Goal: Task Accomplishment & Management: Complete application form

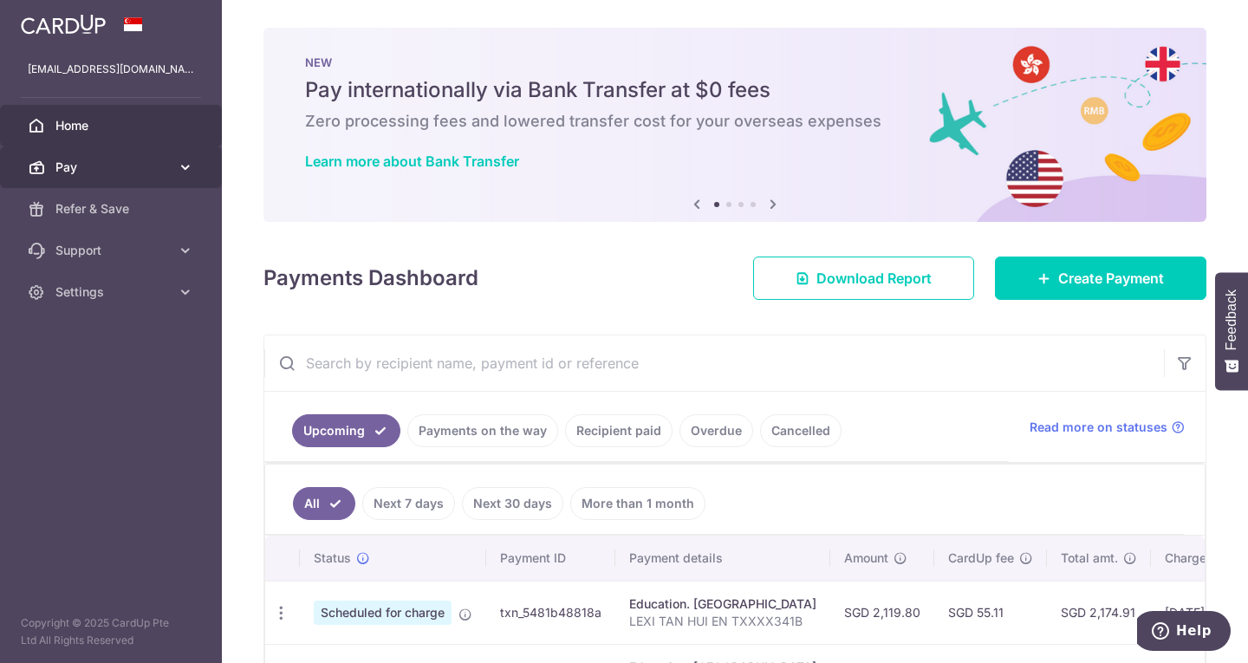
click at [81, 169] on span "Pay" at bounding box center [112, 167] width 114 height 17
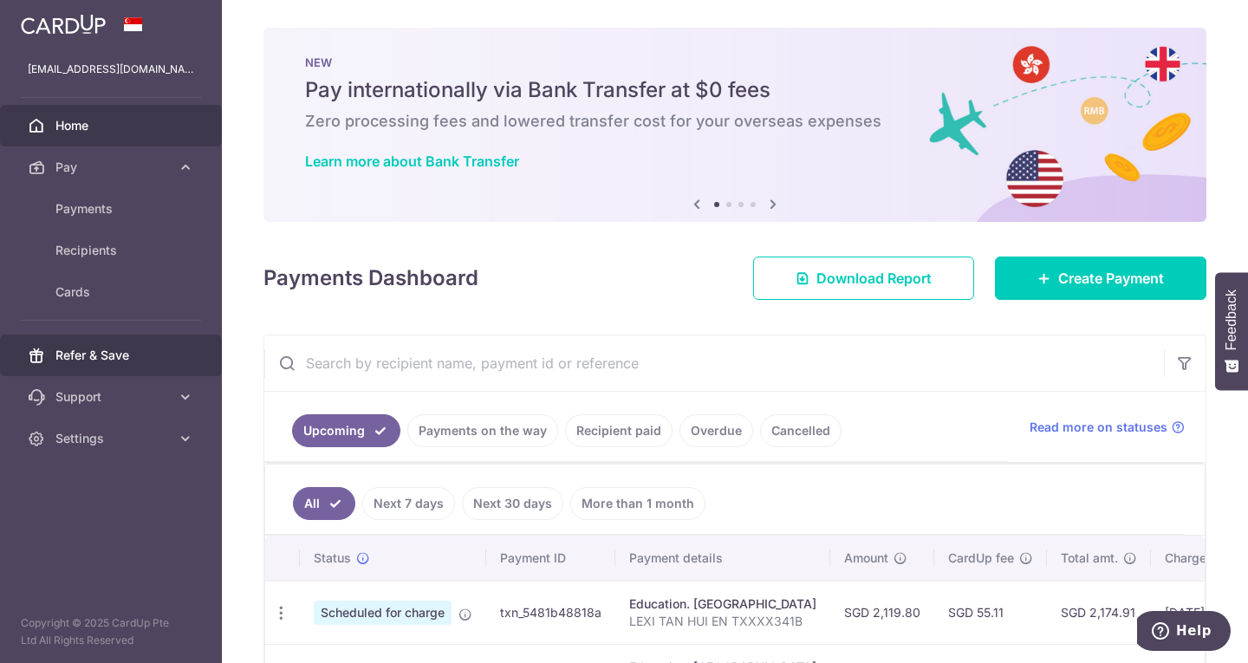
click at [138, 360] on span "Refer & Save" at bounding box center [112, 355] width 114 height 17
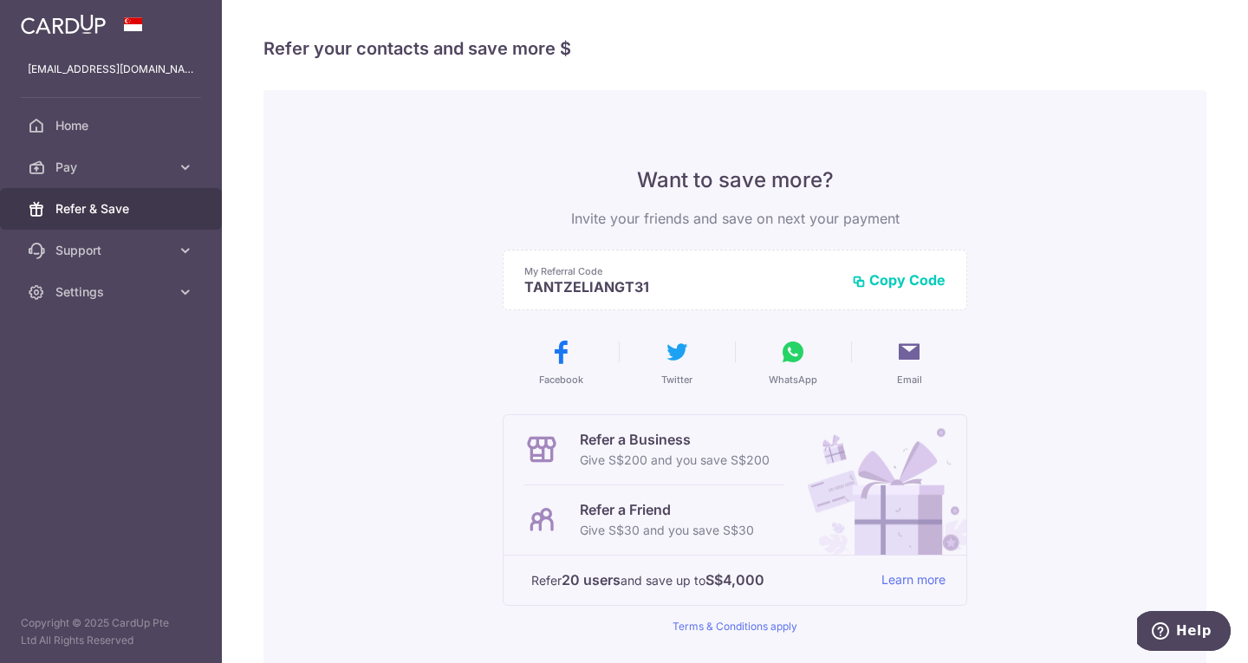
drag, startPoint x: 87, startPoint y: 39, endPoint x: 81, endPoint y: 26, distance: 14.0
click at [87, 37] on div at bounding box center [111, 24] width 222 height 49
click at [81, 25] on img at bounding box center [63, 24] width 85 height 21
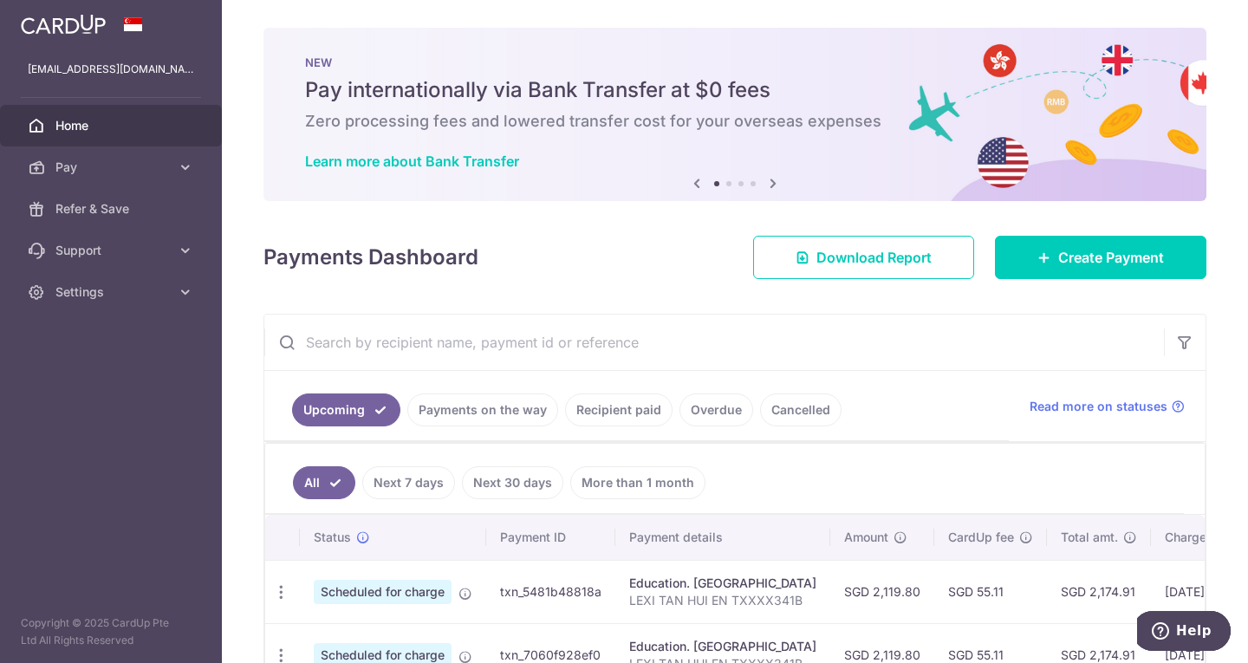
click at [769, 185] on icon at bounding box center [773, 183] width 21 height 22
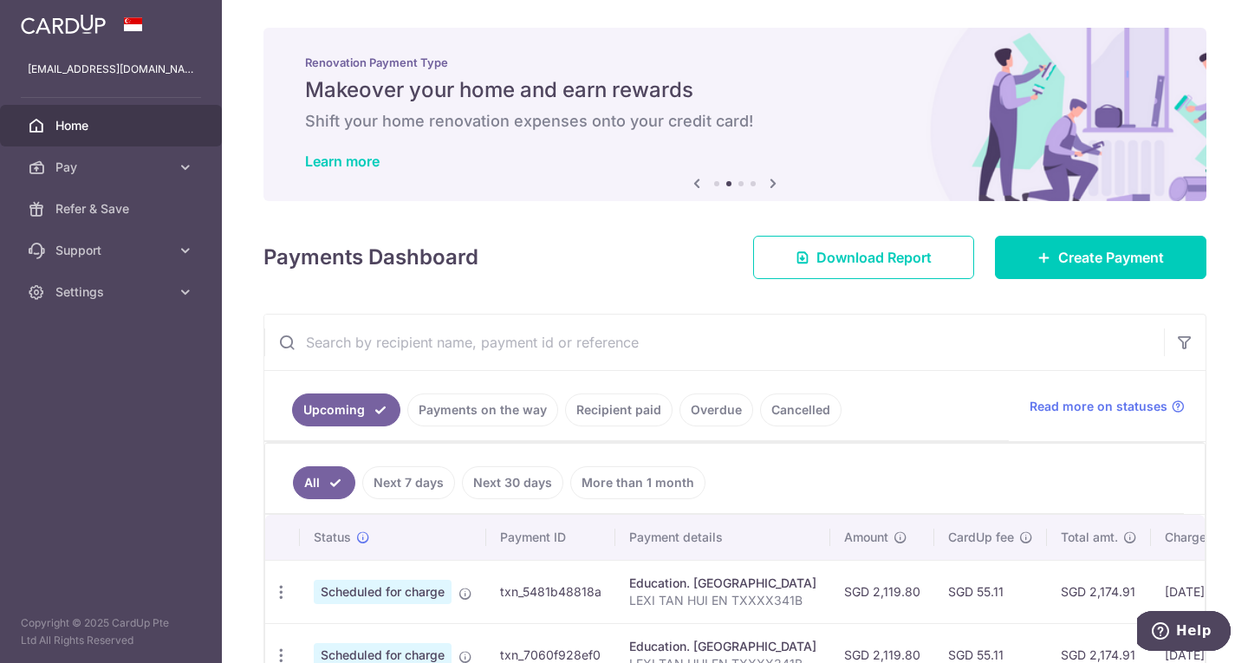
click at [769, 185] on icon at bounding box center [773, 183] width 21 height 22
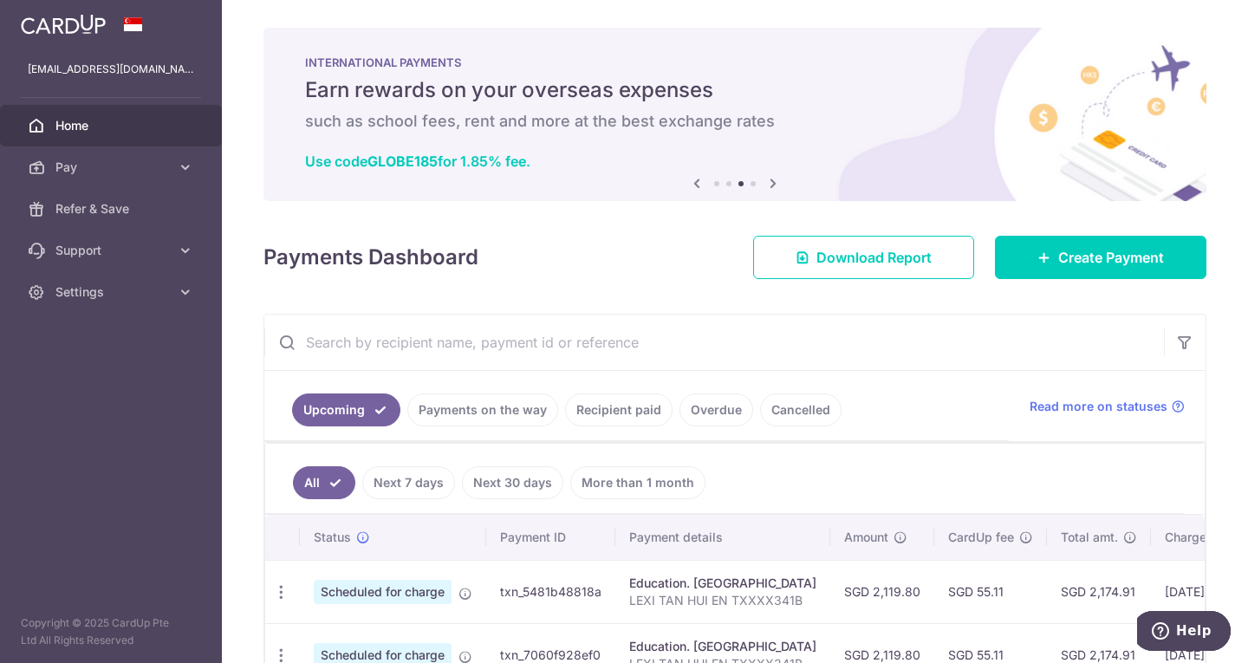
click at [769, 185] on icon at bounding box center [773, 183] width 21 height 22
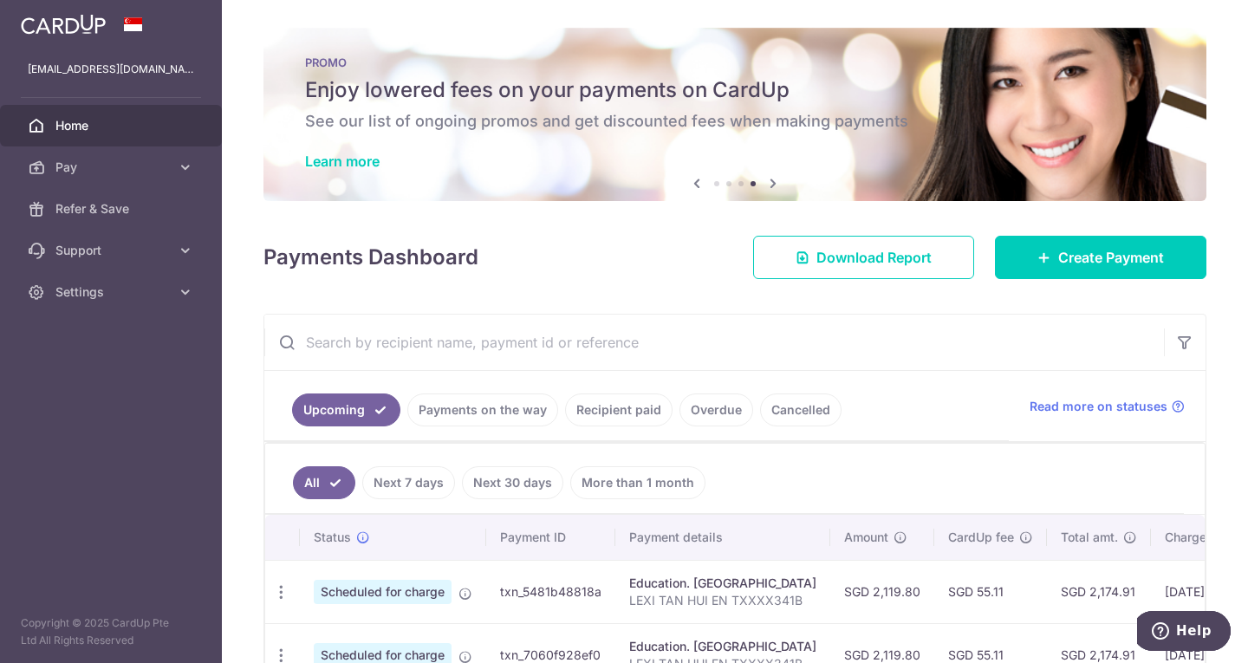
click at [769, 185] on icon at bounding box center [773, 183] width 21 height 22
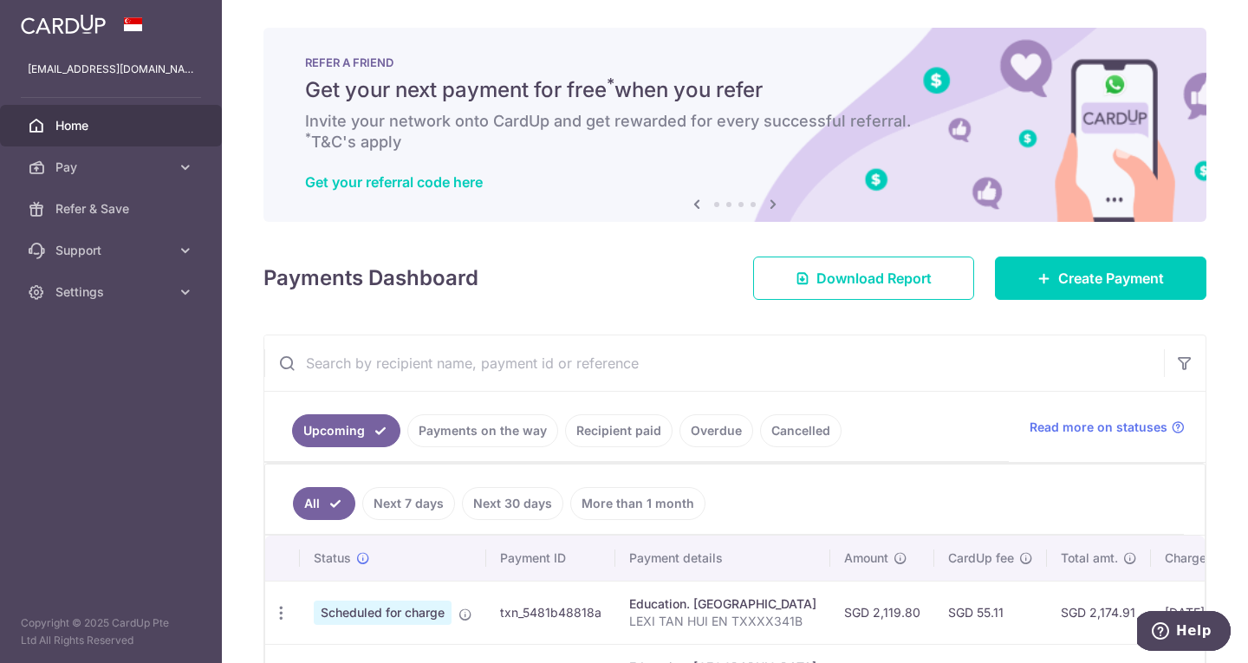
click at [769, 185] on div "Get your referral code here" at bounding box center [735, 181] width 860 height 17
click at [771, 202] on icon at bounding box center [773, 204] width 21 height 22
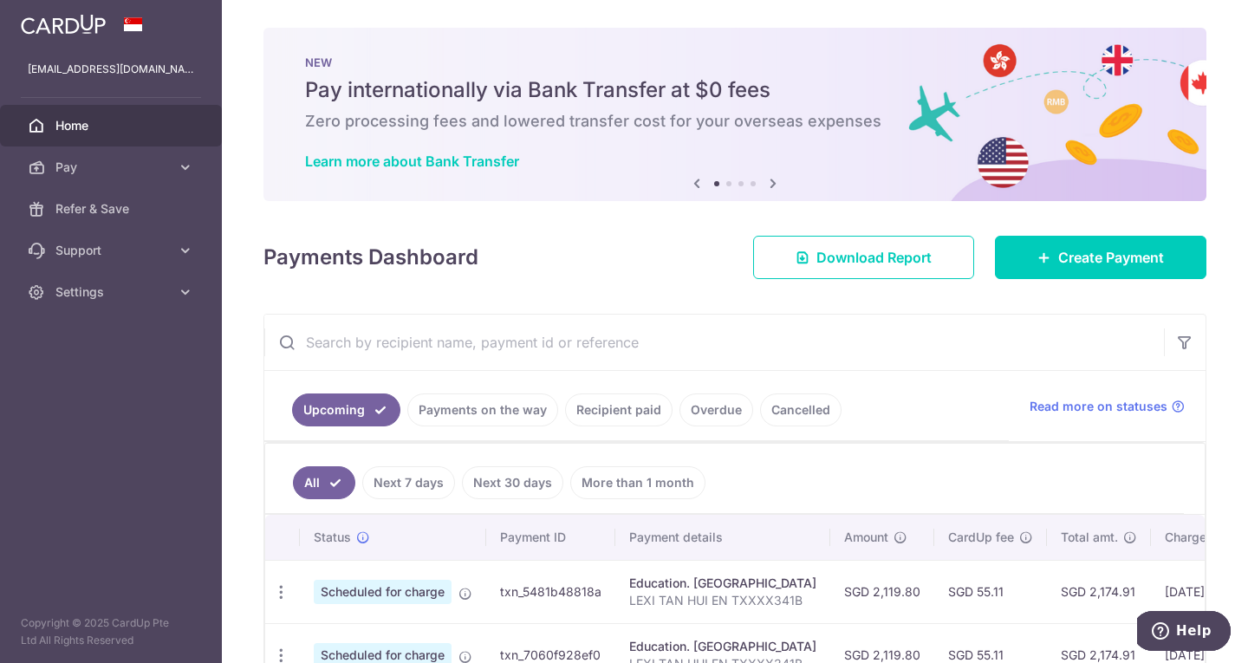
click at [709, 149] on div "NEW Pay internationally via Bank Transfer at $0 fees Zero processing fees and l…" at bounding box center [735, 114] width 943 height 173
click at [180, 160] on icon at bounding box center [185, 167] width 17 height 17
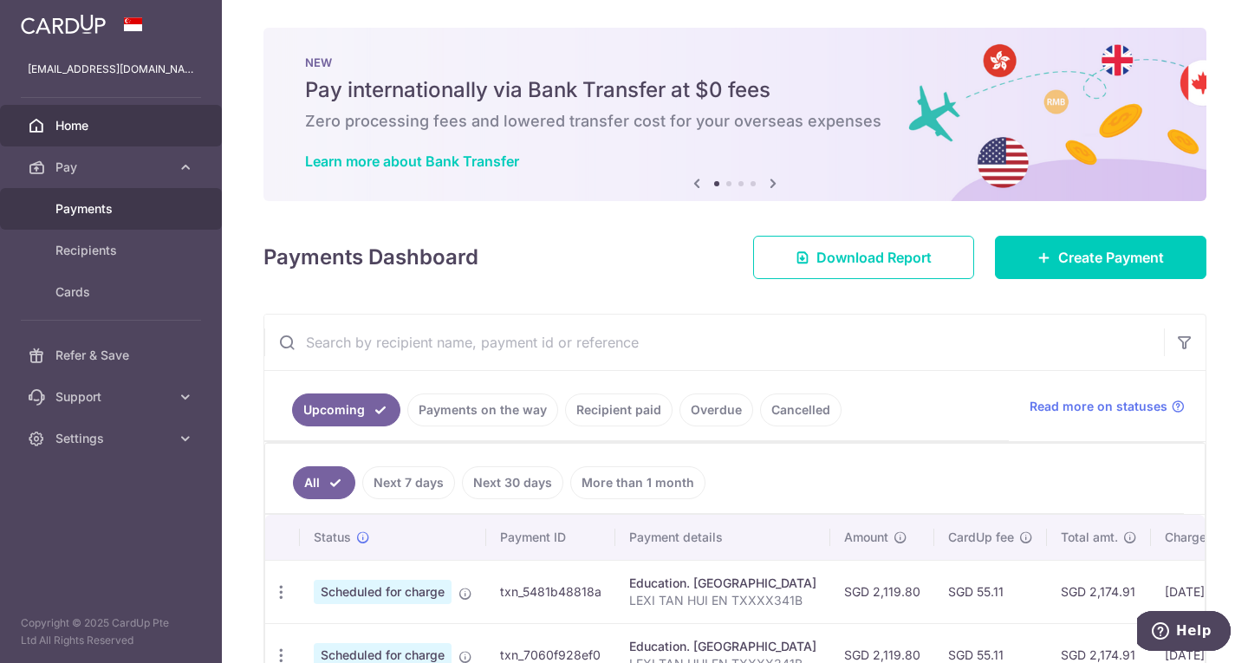
click at [132, 213] on span "Payments" at bounding box center [112, 208] width 114 height 17
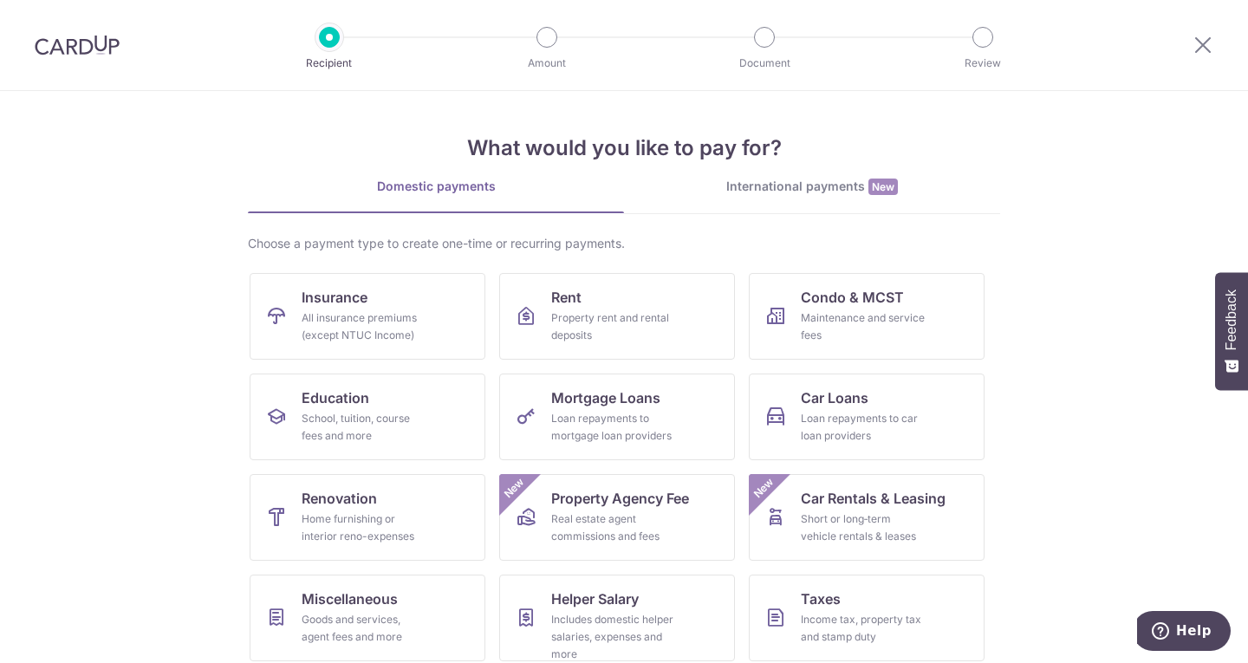
scroll to position [113, 0]
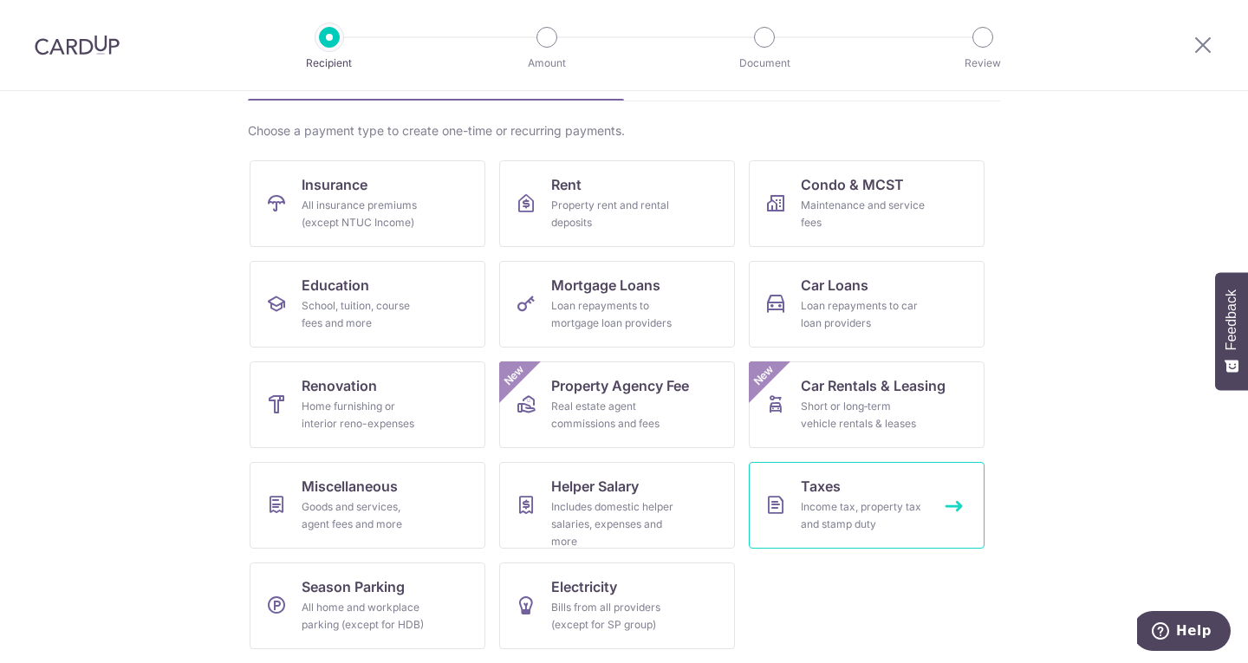
click at [831, 528] on div "Income tax, property tax and stamp duty" at bounding box center [863, 515] width 125 height 35
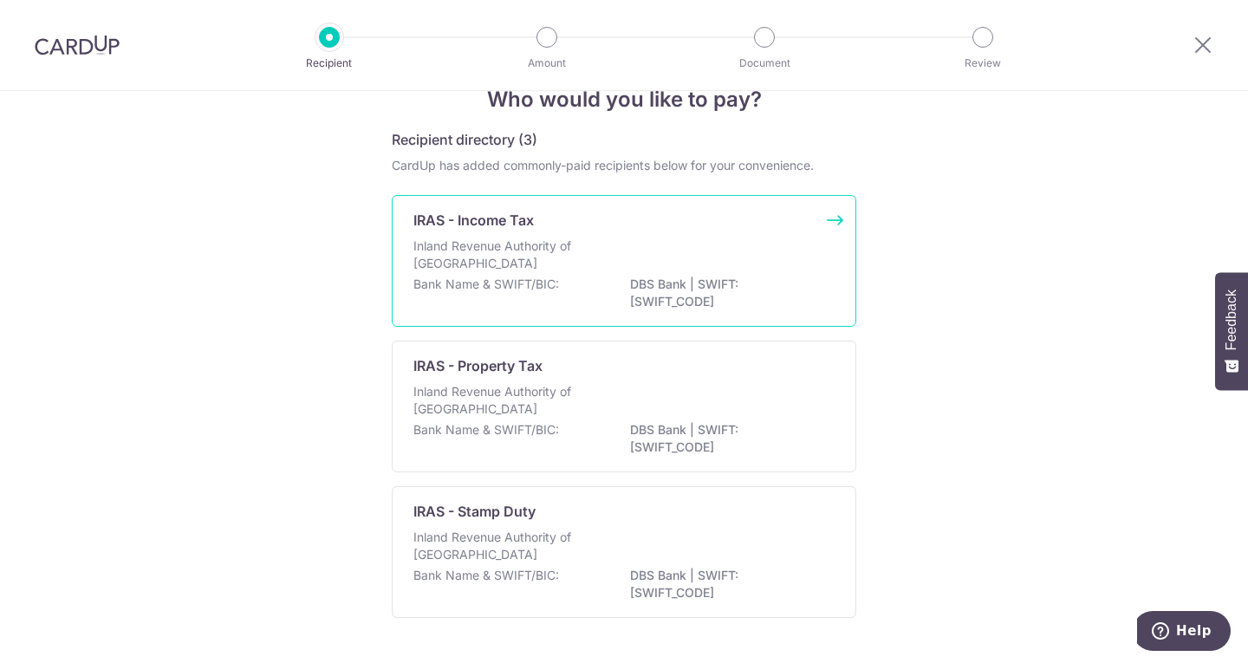
scroll to position [92, 0]
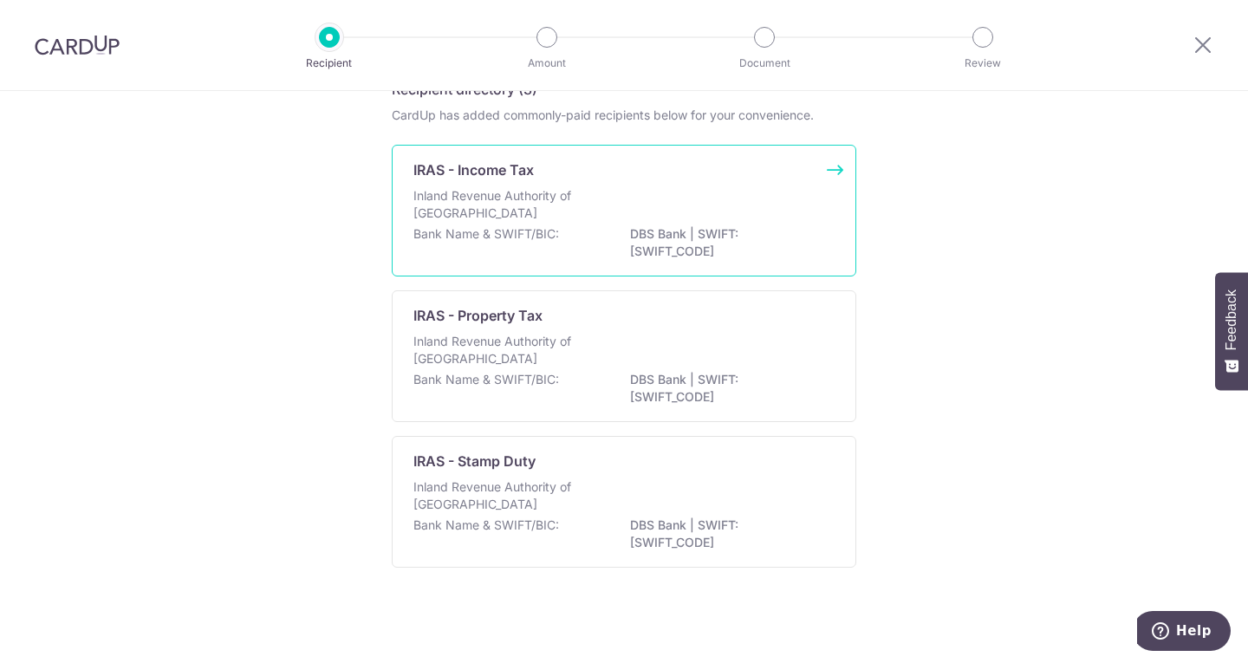
click at [680, 212] on div "Inland Revenue Authority of [GEOGRAPHIC_DATA]" at bounding box center [623, 206] width 421 height 38
